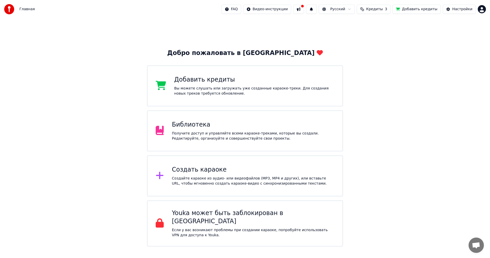
click at [187, 132] on div "Получите доступ и управляйте всеми караоке-треками, которые вы создали. Редакти…" at bounding box center [253, 136] width 163 height 10
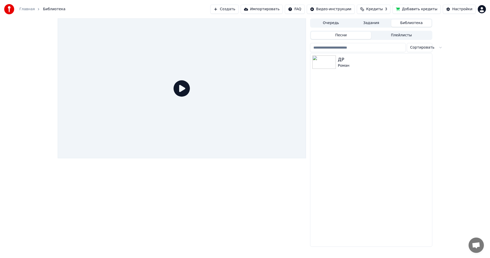
click at [360, 158] on div "ДР Роман" at bounding box center [371, 149] width 122 height 193
click at [337, 65] on div at bounding box center [325, 61] width 26 height 13
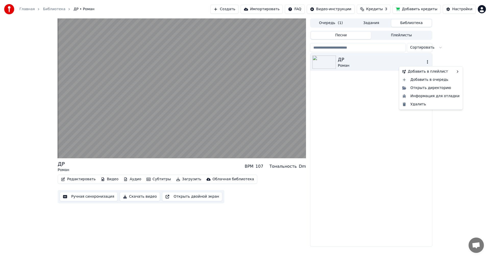
click at [428, 62] on icon "button" at bounding box center [427, 62] width 1 height 4
click at [418, 104] on div "Удалить" at bounding box center [431, 104] width 62 height 8
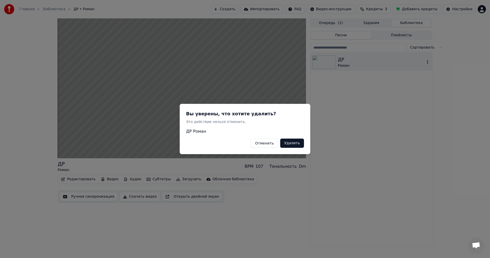
click at [291, 143] on button "Удалить" at bounding box center [292, 142] width 24 height 9
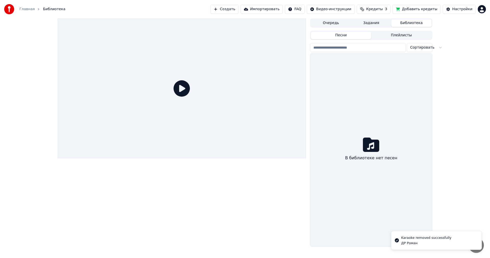
click at [213, 212] on div at bounding box center [182, 132] width 248 height 228
click at [261, 221] on div at bounding box center [182, 132] width 248 height 228
click at [238, 8] on button "Создать" at bounding box center [224, 9] width 28 height 9
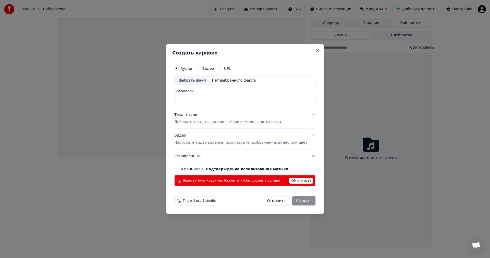
click at [200, 81] on div "Выбрать файл" at bounding box center [192, 80] width 35 height 9
type input "********"
click at [305, 113] on button "Текст песни Добавьте текст песни или выберите модель автотекста" at bounding box center [244, 118] width 141 height 20
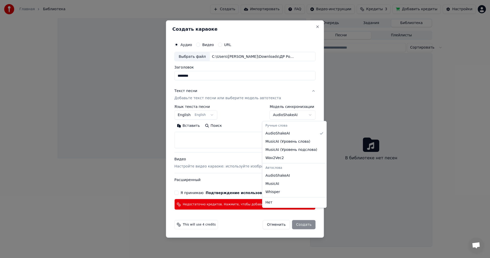
click at [304, 115] on body "**********" at bounding box center [245, 129] width 490 height 258
select select "**********"
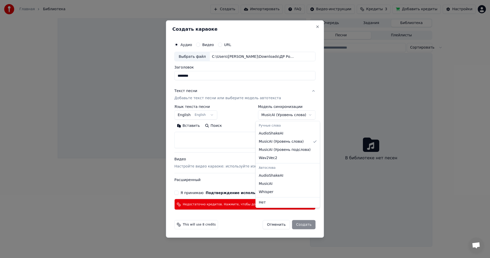
click at [302, 115] on body "**********" at bounding box center [245, 129] width 490 height 258
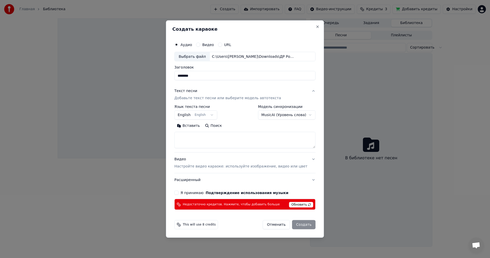
click at [274, 127] on div "Вставить Поиск" at bounding box center [244, 126] width 141 height 8
click at [308, 181] on div "**********" at bounding box center [244, 124] width 145 height 174
click at [305, 181] on button "Расширенный" at bounding box center [244, 179] width 141 height 13
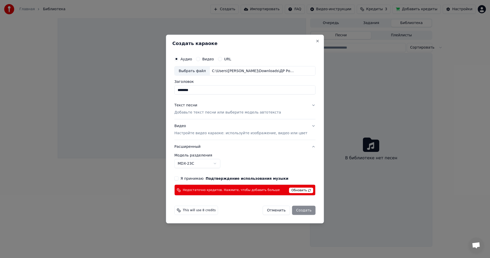
click at [306, 147] on button "Расширенный" at bounding box center [244, 146] width 141 height 13
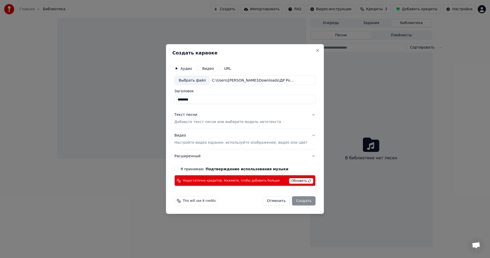
click at [306, 114] on button "Текст песни Добавьте текст песни или выберите модель автотекста" at bounding box center [244, 118] width 141 height 20
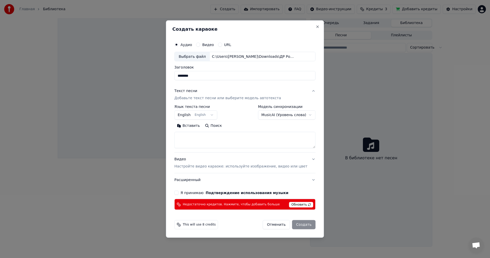
click at [306, 159] on button "Видео Настройте видео караоке: используйте изображение, видео или цвет" at bounding box center [244, 162] width 141 height 20
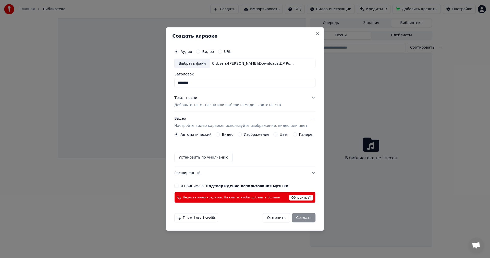
click at [274, 135] on button "Цвет" at bounding box center [276, 134] width 4 height 4
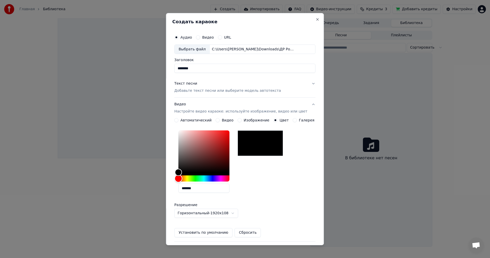
click at [198, 178] on div "Hue" at bounding box center [203, 178] width 51 height 6
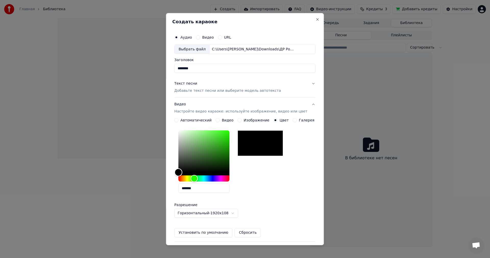
click at [210, 137] on div "Color" at bounding box center [203, 151] width 51 height 42
click at [211, 140] on div "Color" at bounding box center [208, 140] width 8 height 8
click at [207, 132] on div "Color" at bounding box center [203, 151] width 51 height 42
click at [205, 136] on div "Color" at bounding box center [203, 151] width 51 height 42
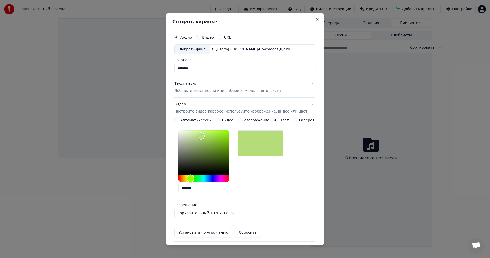
click at [194, 177] on div "Hue" at bounding box center [203, 178] width 51 height 6
click at [198, 179] on div "Hue" at bounding box center [203, 178] width 51 height 6
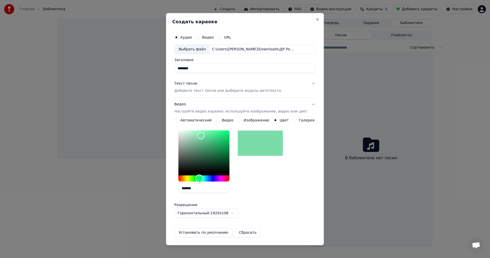
click at [203, 180] on div "Hue" at bounding box center [203, 178] width 51 height 6
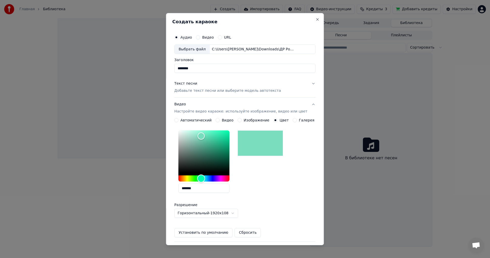
click at [205, 180] on div "Hue" at bounding box center [201, 178] width 8 height 8
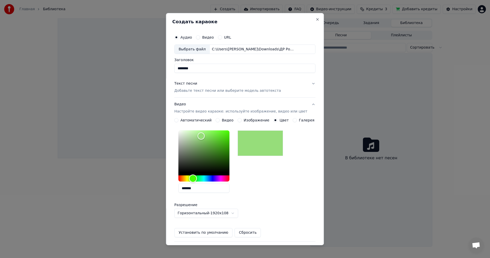
click at [197, 180] on div "Hue" at bounding box center [203, 178] width 51 height 6
click at [195, 180] on div "Hue" at bounding box center [193, 178] width 8 height 8
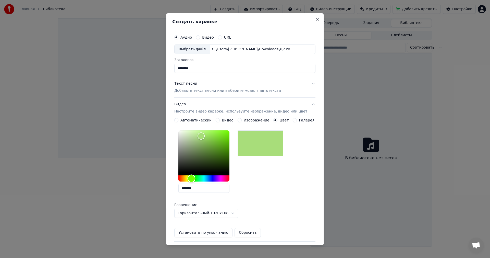
click at [193, 180] on div "Hue" at bounding box center [192, 178] width 8 height 8
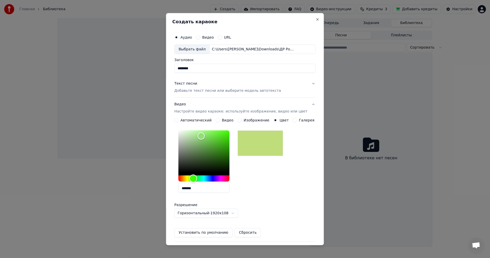
click at [197, 181] on div "Hue" at bounding box center [203, 178] width 51 height 6
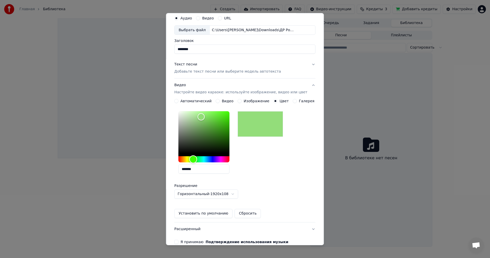
scroll to position [26, 0]
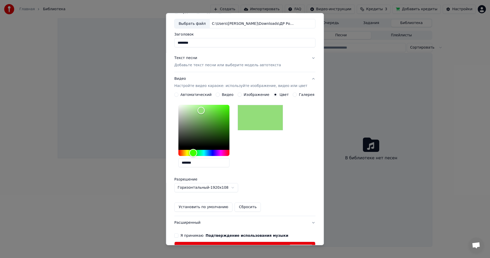
click at [195, 153] on div "Hue" at bounding box center [193, 153] width 8 height 8
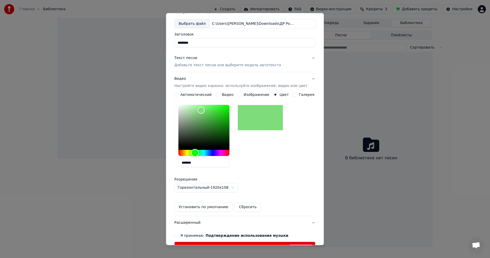
drag, startPoint x: 192, startPoint y: 153, endPoint x: 199, endPoint y: 155, distance: 6.5
click at [199, 155] on div "Hue" at bounding box center [195, 153] width 8 height 8
drag, startPoint x: 214, startPoint y: 117, endPoint x: 216, endPoint y: 119, distance: 3.4
click at [214, 117] on div "Color" at bounding box center [203, 126] width 51 height 42
click at [211, 107] on div "Color" at bounding box center [203, 126] width 51 height 42
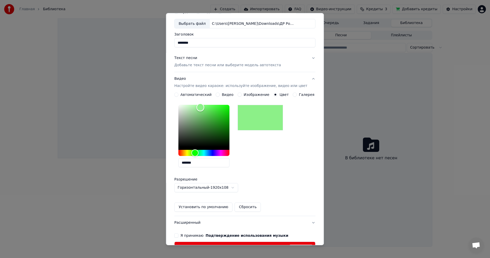
click at [204, 107] on div "Color" at bounding box center [203, 126] width 51 height 42
type input "*******"
click at [208, 109] on div "Color" at bounding box center [203, 126] width 51 height 42
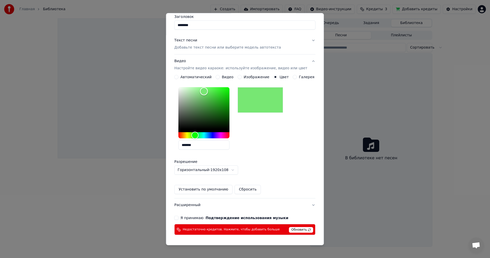
scroll to position [61, 0]
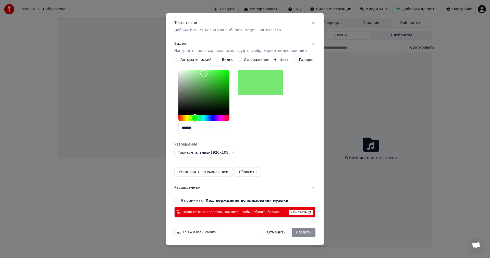
click at [182, 201] on div "Я принимаю Подтверждение использования музыки" at bounding box center [244, 200] width 141 height 4
click at [178, 201] on button "Я принимаю Подтверждение использования музыки" at bounding box center [176, 200] width 4 height 4
click at [207, 233] on span "This will use 8 credits" at bounding box center [199, 232] width 33 height 4
click at [239, 235] on div "This will use 8 credits Отменить Создать" at bounding box center [244, 231] width 141 height 9
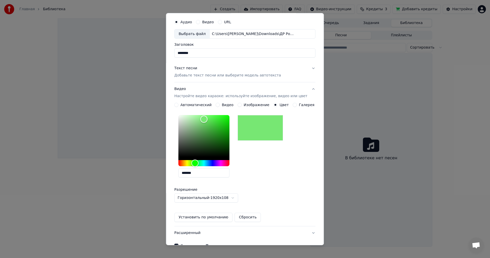
scroll to position [0, 0]
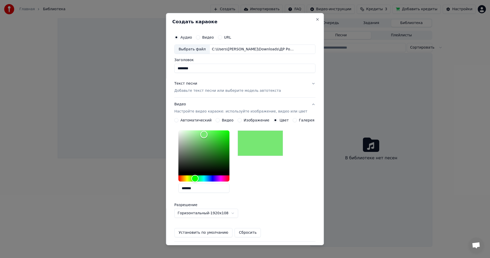
click at [307, 83] on button "Текст песни Добавьте текст песни или выберите модель автотекста" at bounding box center [244, 87] width 141 height 20
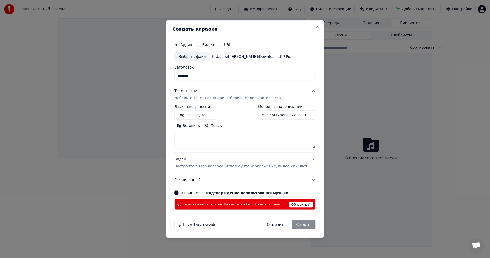
click at [290, 112] on body "**********" at bounding box center [245, 129] width 490 height 258
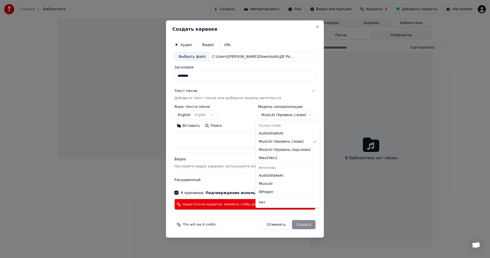
select select "**********"
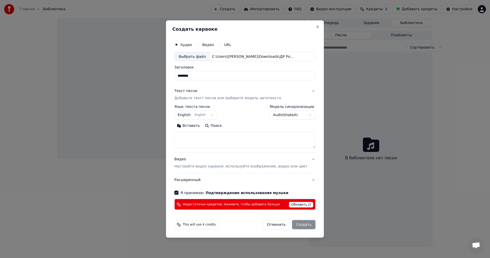
click at [291, 206] on span "Обновить" at bounding box center [301, 205] width 24 height 6
click at [275, 129] on div "Вставить Поиск" at bounding box center [244, 126] width 141 height 8
click at [272, 225] on button "Отменить" at bounding box center [276, 224] width 27 height 9
select select
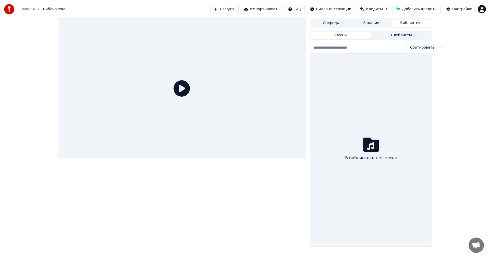
click at [483, 10] on html "Главная Библиотека Создать Импортировать FAQ Видео-инструкции Кредиты 3 Добавит…" at bounding box center [245, 129] width 490 height 258
click at [448, 56] on span "Выйти" at bounding box center [446, 58] width 12 height 5
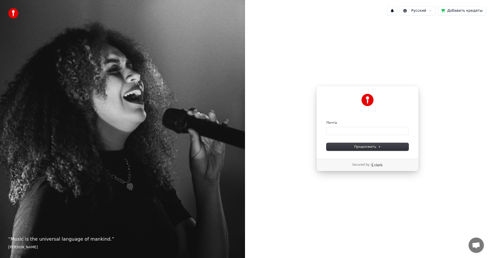
drag, startPoint x: 357, startPoint y: 194, endPoint x: 355, endPoint y: 178, distance: 15.9
click at [358, 191] on div "Продолжить с помощью Google или Почта Продолжить Secured by" at bounding box center [367, 128] width 245 height 218
click at [431, 91] on div "Продолжить с помощью Google или Почта Продолжить Secured by" at bounding box center [367, 128] width 245 height 218
click at [445, 27] on div "Продолжить с помощью Google или Почта Продолжить Secured by" at bounding box center [367, 128] width 245 height 218
click at [332, 116] on div "Продолжить с помощью Google или Почта Продолжить" at bounding box center [367, 122] width 103 height 73
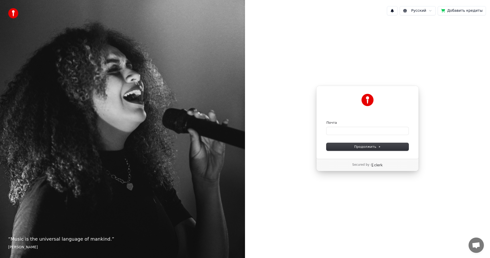
click at [358, 165] on p "Secured by" at bounding box center [360, 165] width 17 height 4
click at [374, 165] on icon "Clerk logo" at bounding box center [377, 165] width 12 height 4
click at [340, 132] on input "Почта" at bounding box center [368, 131] width 82 height 8
paste input "**********"
click at [342, 146] on button "Продолжить" at bounding box center [368, 147] width 82 height 8
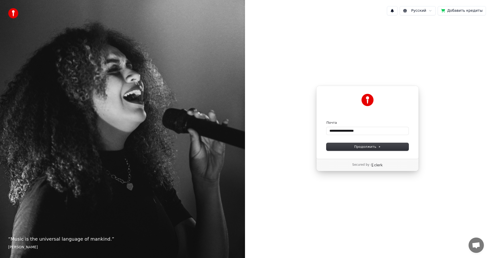
type input "**********"
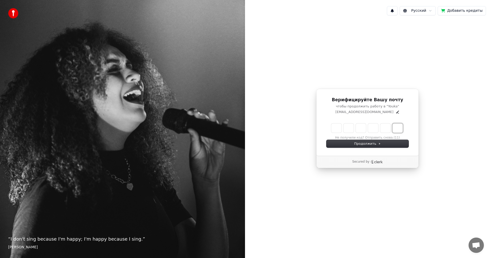
paste input "*"
type input "******"
type input "*"
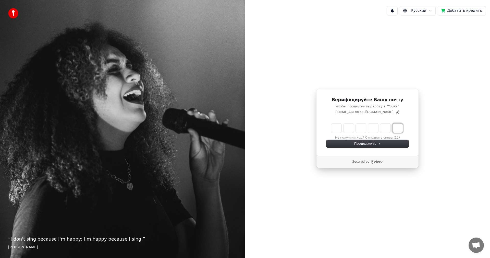
type input "*"
